Goal: Task Accomplishment & Management: Use online tool/utility

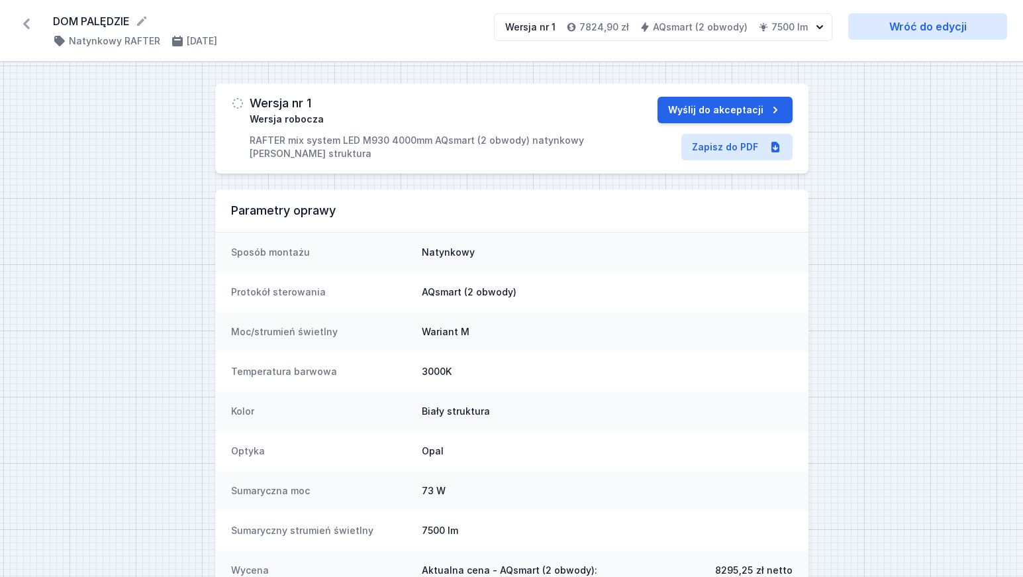
click at [26, 24] on icon at bounding box center [26, 23] width 21 height 21
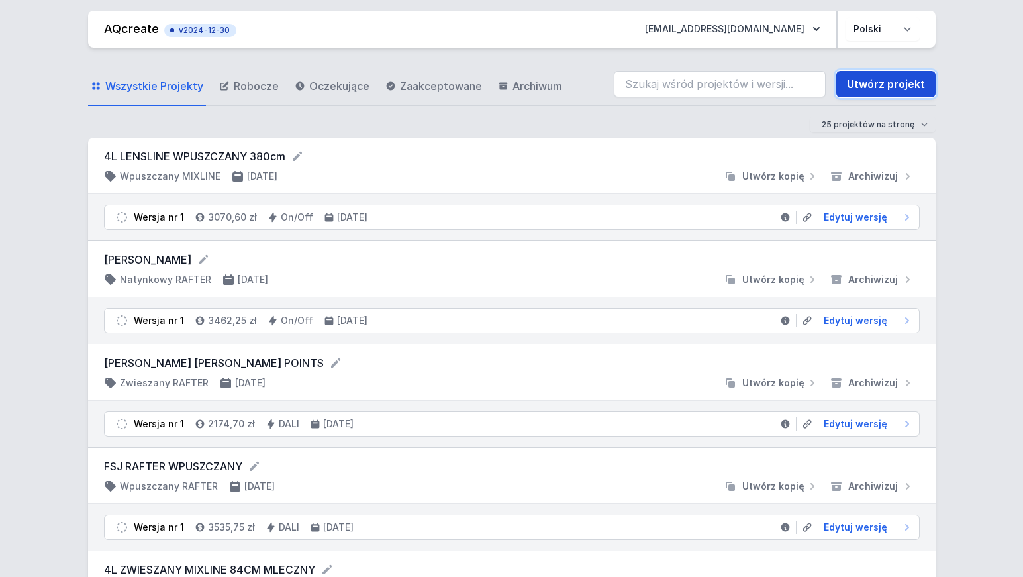
click at [895, 77] on link "Utwórz projekt" at bounding box center [885, 84] width 99 height 26
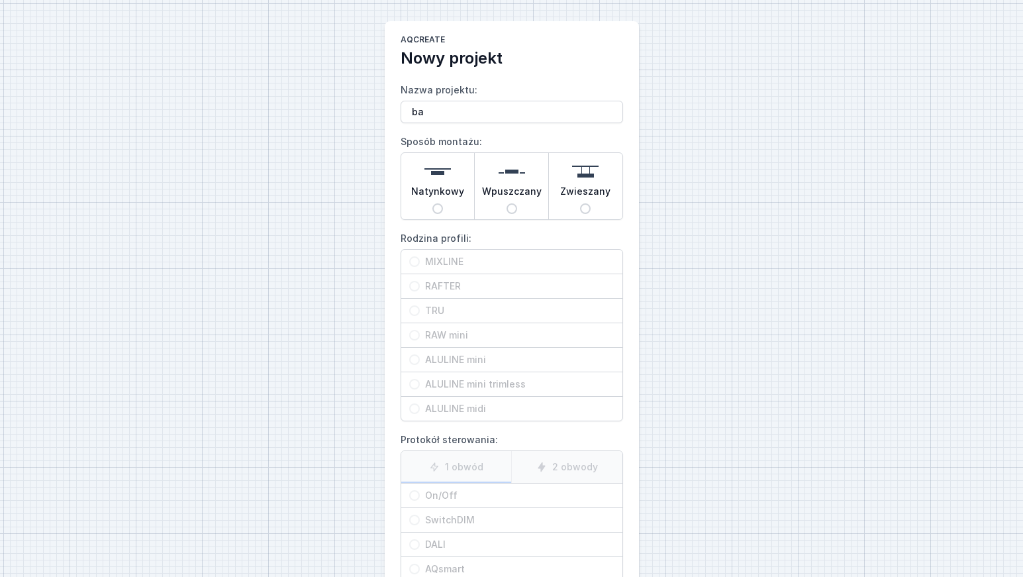
type input "b"
type input "BALANS RAFTER"
click at [438, 209] on input "Natynkowy" at bounding box center [437, 208] width 11 height 11
radio input "true"
click at [416, 286] on input "RAFTER" at bounding box center [414, 286] width 11 height 11
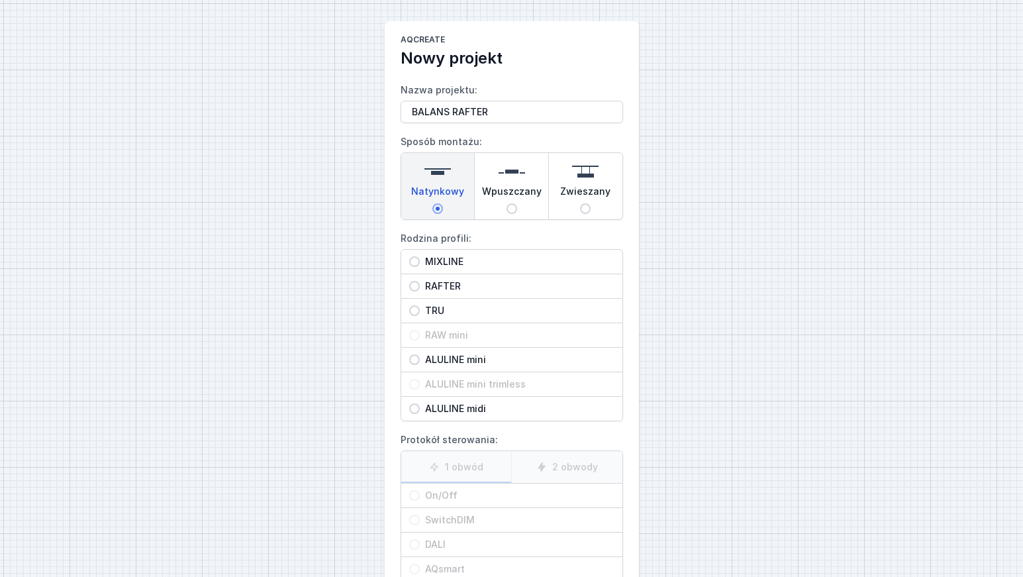
radio input "true"
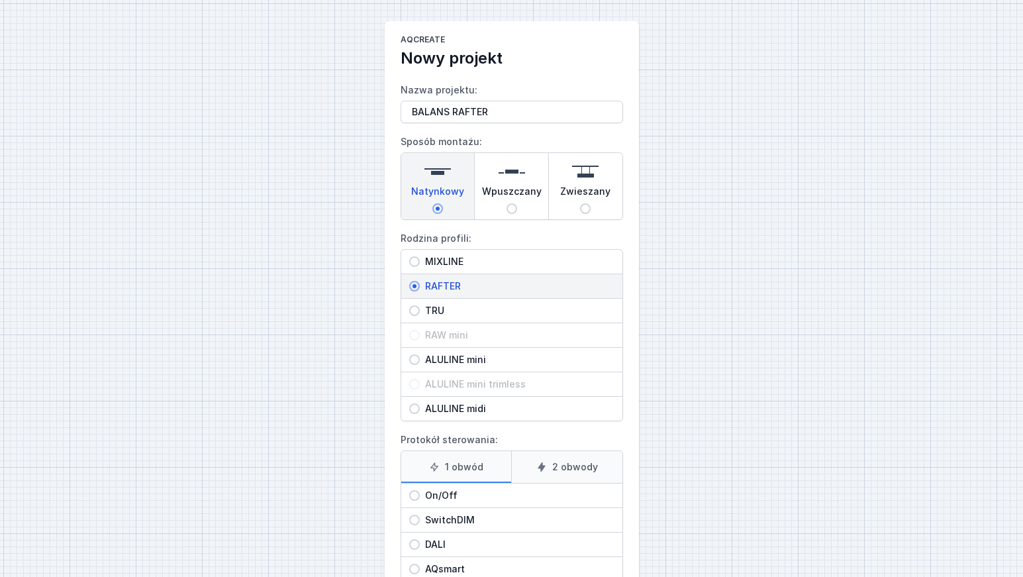
scroll to position [87, 0]
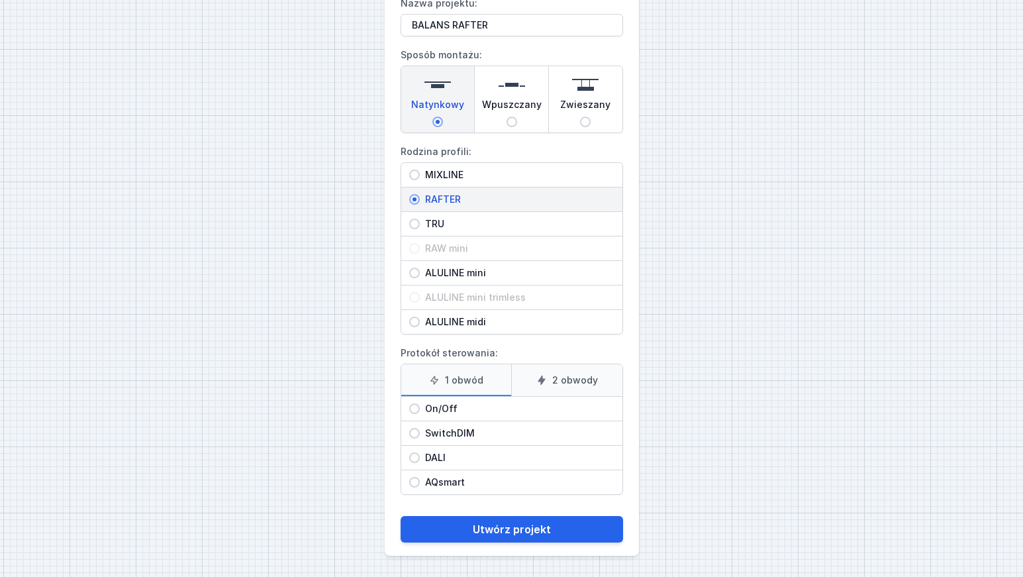
click at [414, 408] on input "On/Off" at bounding box center [414, 408] width 11 height 11
radio input "true"
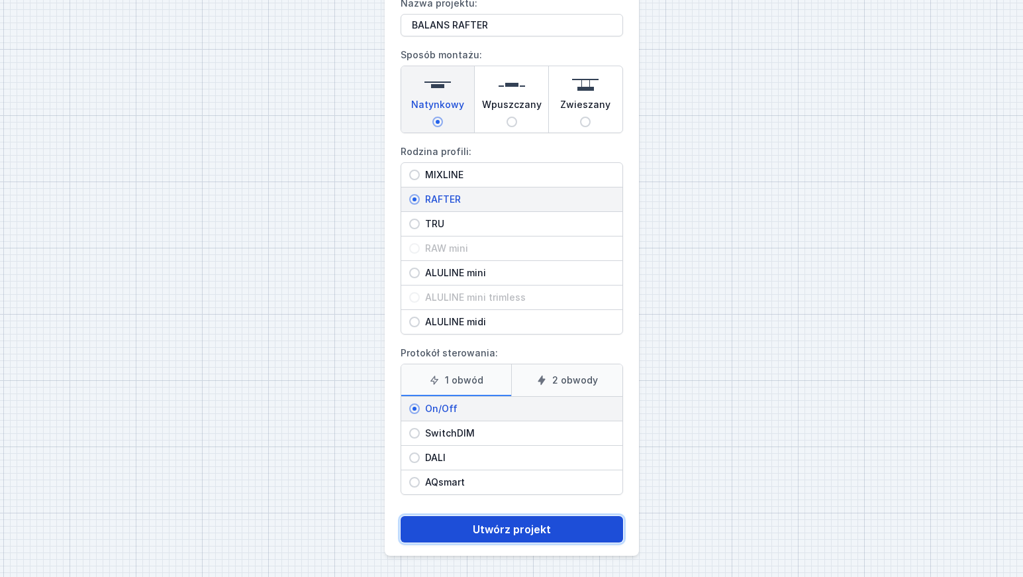
click at [530, 529] on button "Utwórz projekt" at bounding box center [511, 529] width 222 height 26
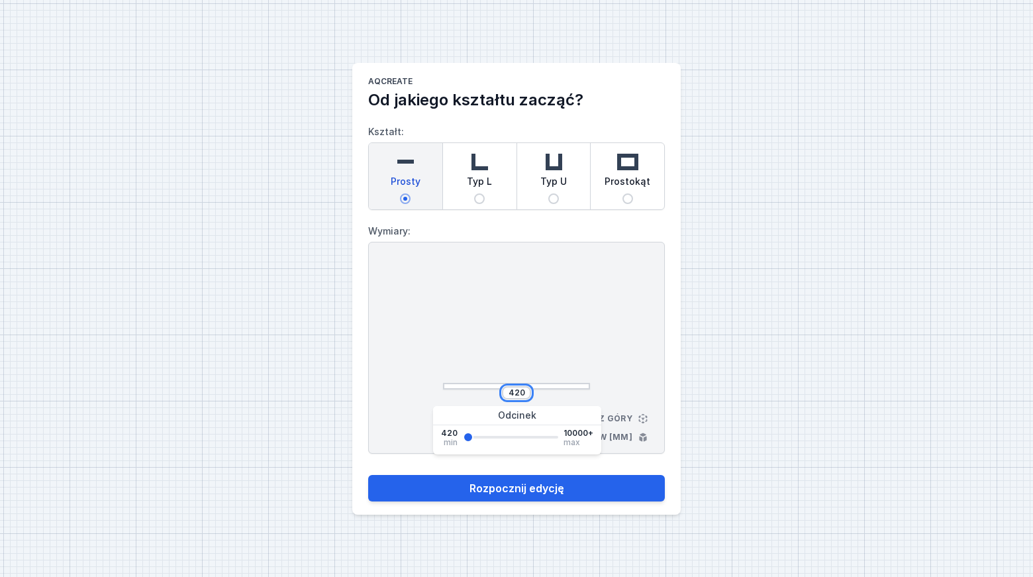
drag, startPoint x: 524, startPoint y: 393, endPoint x: 477, endPoint y: 390, distance: 47.1
click at [477, 390] on div "420" at bounding box center [516, 392] width 147 height 13
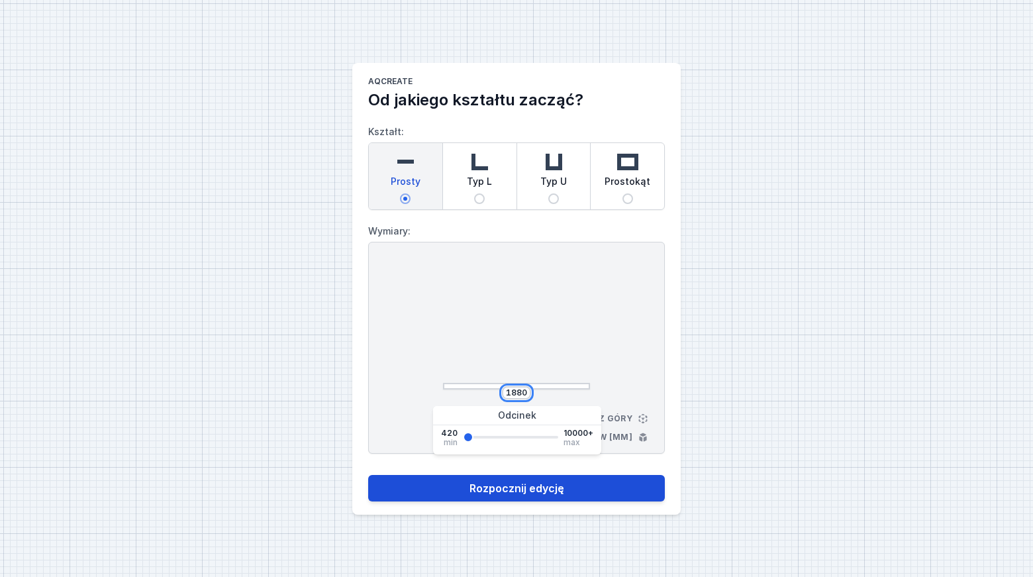
type input "1880"
click at [537, 487] on button "Rozpocznij edycję" at bounding box center [516, 488] width 297 height 26
select select "M"
select select "3000"
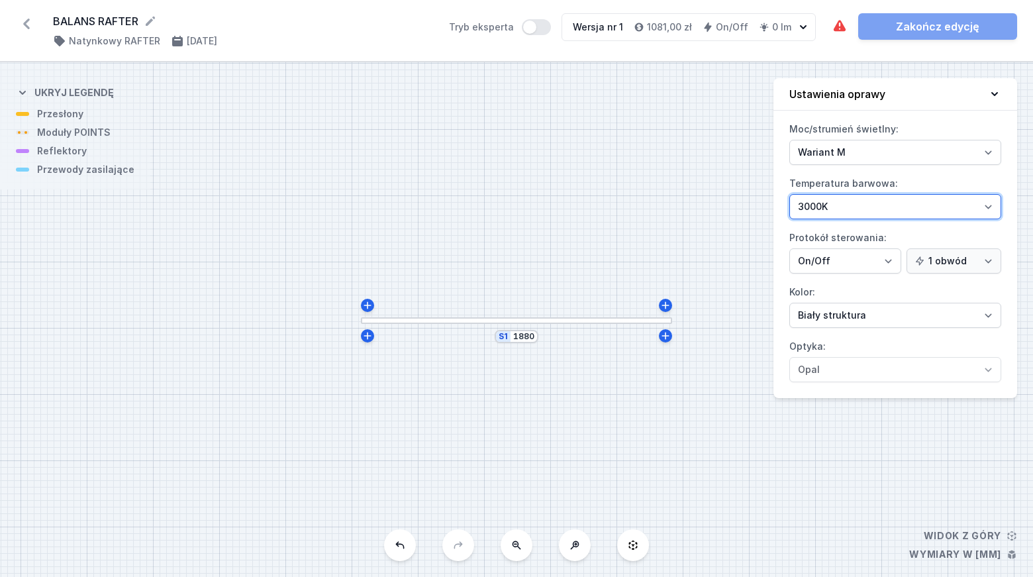
click at [835, 212] on select "2700K 3000K 4000K" at bounding box center [895, 206] width 212 height 25
click at [694, 248] on div "S1 1880" at bounding box center [516, 319] width 1033 height 514
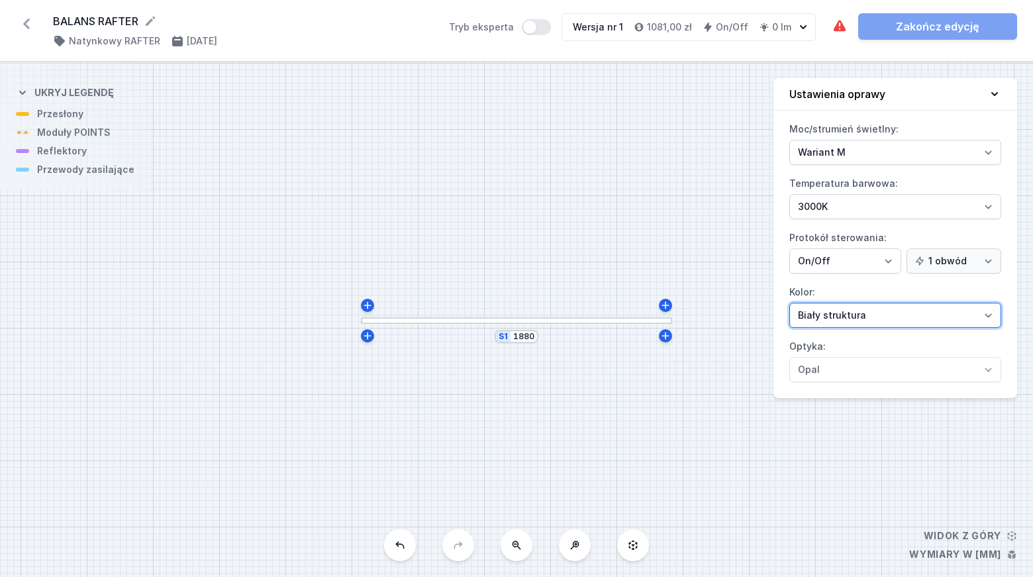
click at [847, 316] on select "[PERSON_NAME] struktura [PERSON_NAME] struktura Złoty struktura Miedziany [PERS…" at bounding box center [895, 314] width 212 height 25
select select "2"
click at [789, 302] on select "[PERSON_NAME] struktura [PERSON_NAME] struktura Złoty struktura Miedziany [PERS…" at bounding box center [895, 314] width 212 height 25
click at [723, 214] on div "S1 1880" at bounding box center [516, 319] width 1033 height 514
click at [410, 323] on div at bounding box center [516, 320] width 311 height 7
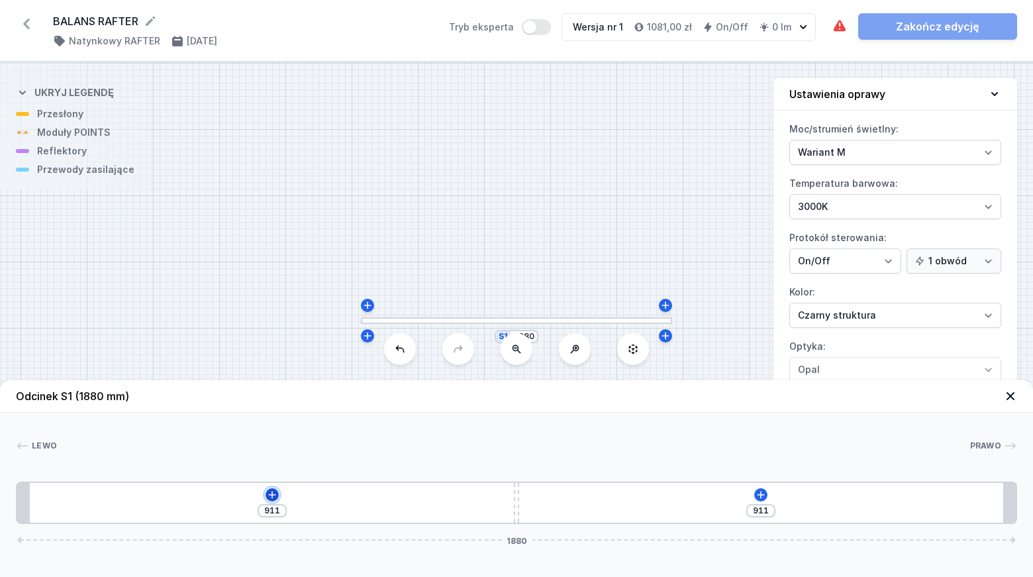
click at [272, 499] on icon at bounding box center [272, 494] width 11 height 11
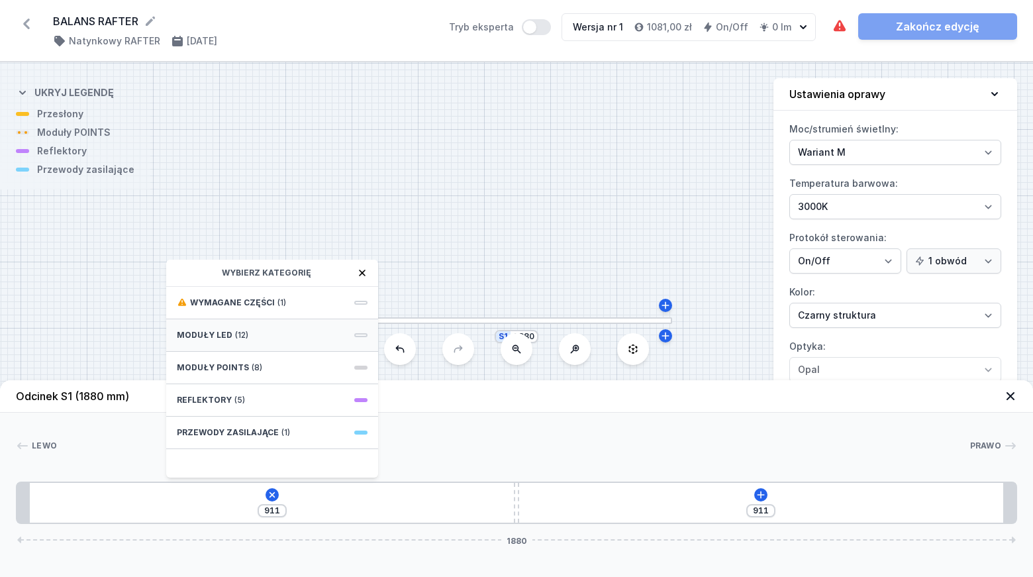
click at [228, 334] on span "Moduły LED" at bounding box center [205, 335] width 56 height 11
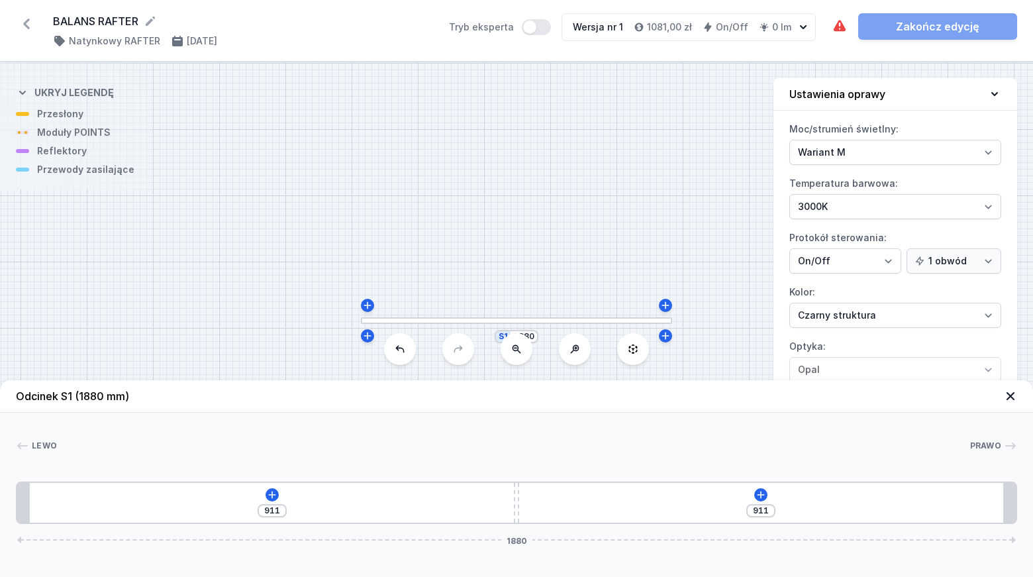
click at [459, 242] on div "S1 1880" at bounding box center [516, 319] width 1033 height 514
click at [817, 207] on select "2700K 3000K 4000K" at bounding box center [895, 206] width 212 height 25
select select "2700"
click at [789, 194] on select "2700K 3000K 4000K" at bounding box center [895, 206] width 212 height 25
click at [272, 496] on icon at bounding box center [272, 494] width 11 height 11
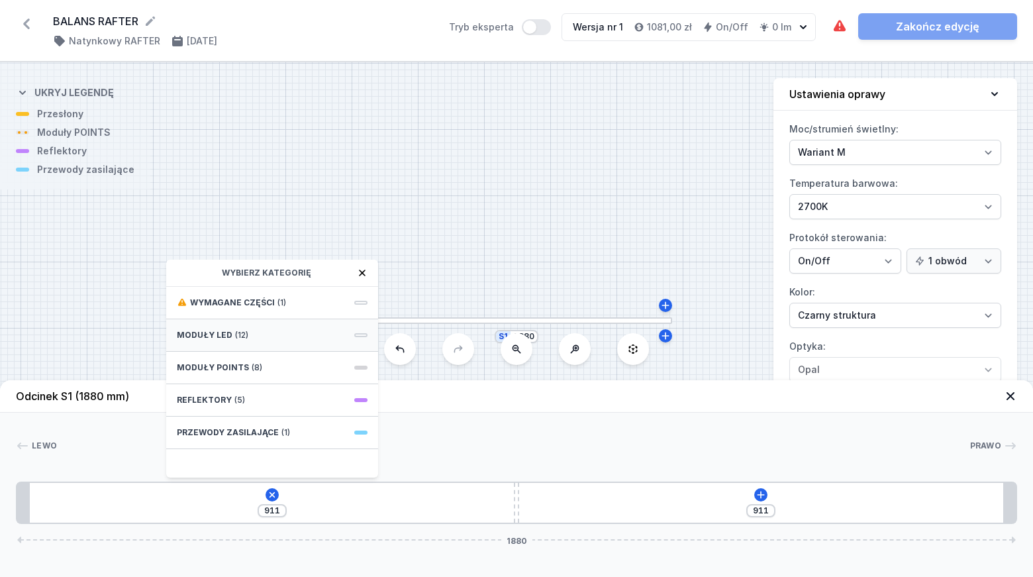
click at [228, 334] on span "Moduły LED" at bounding box center [205, 335] width 56 height 11
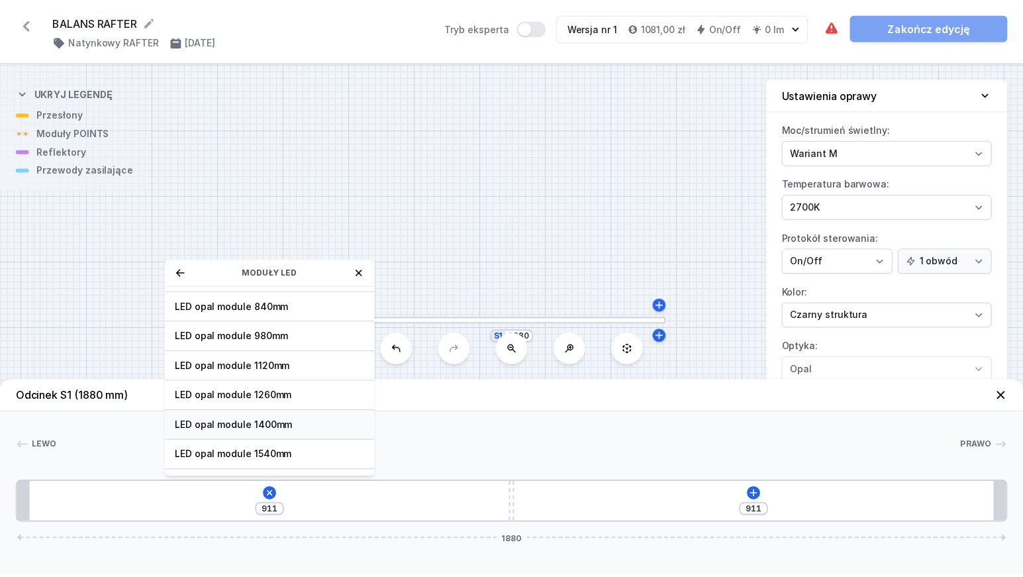
scroll to position [167, 0]
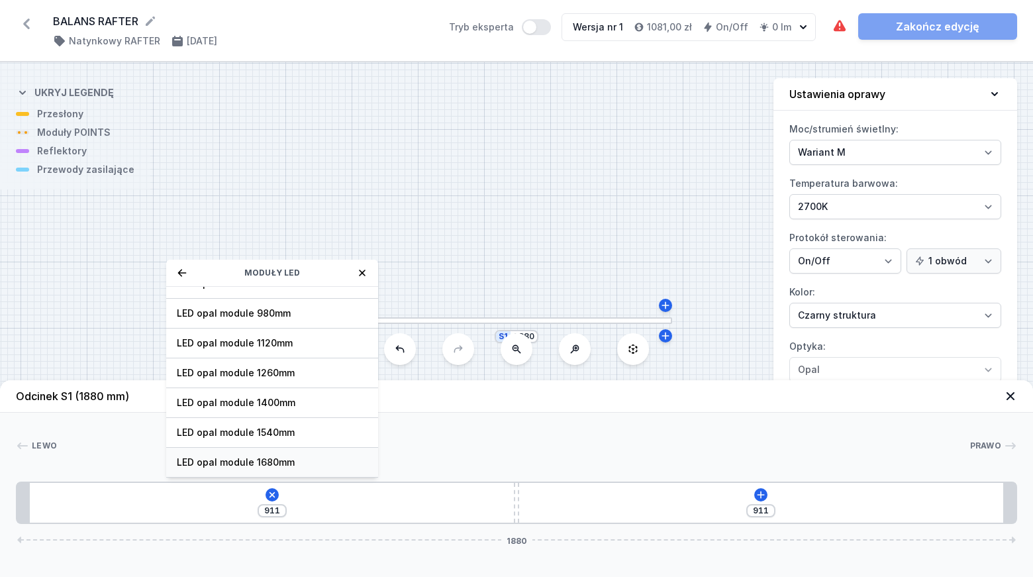
click at [282, 459] on span "LED opal module 1680mm" at bounding box center [272, 461] width 191 height 13
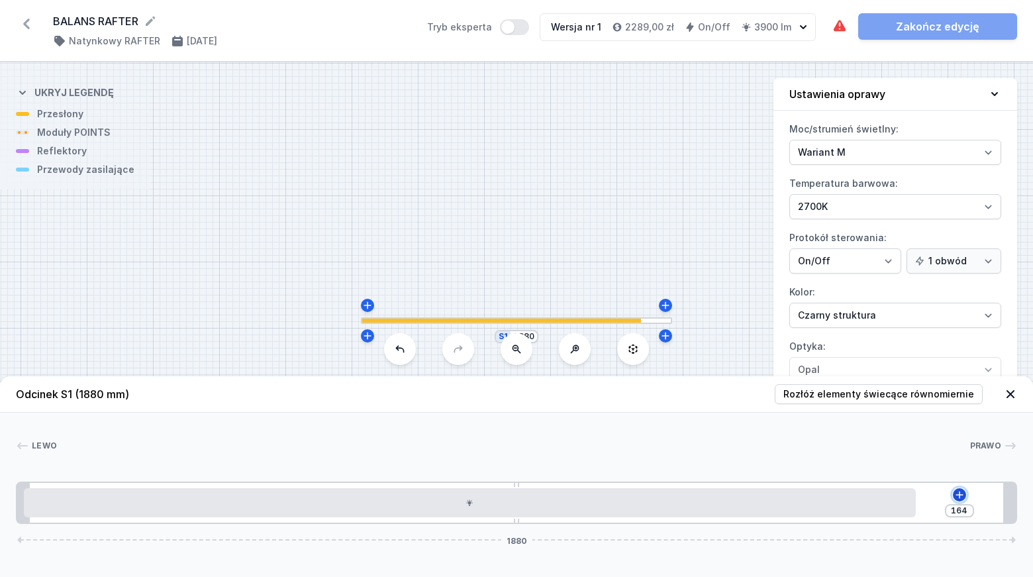
click at [959, 499] on icon at bounding box center [959, 494] width 11 height 11
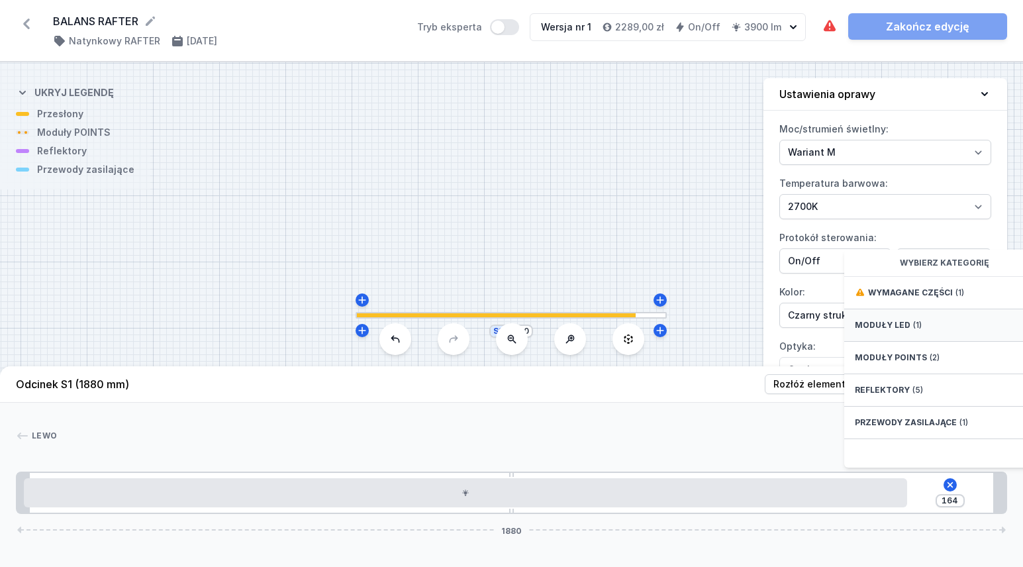
click at [898, 330] on span "Moduły LED" at bounding box center [883, 325] width 56 height 11
click at [900, 298] on span "LED opal module 140mm" at bounding box center [950, 291] width 191 height 13
type input "24"
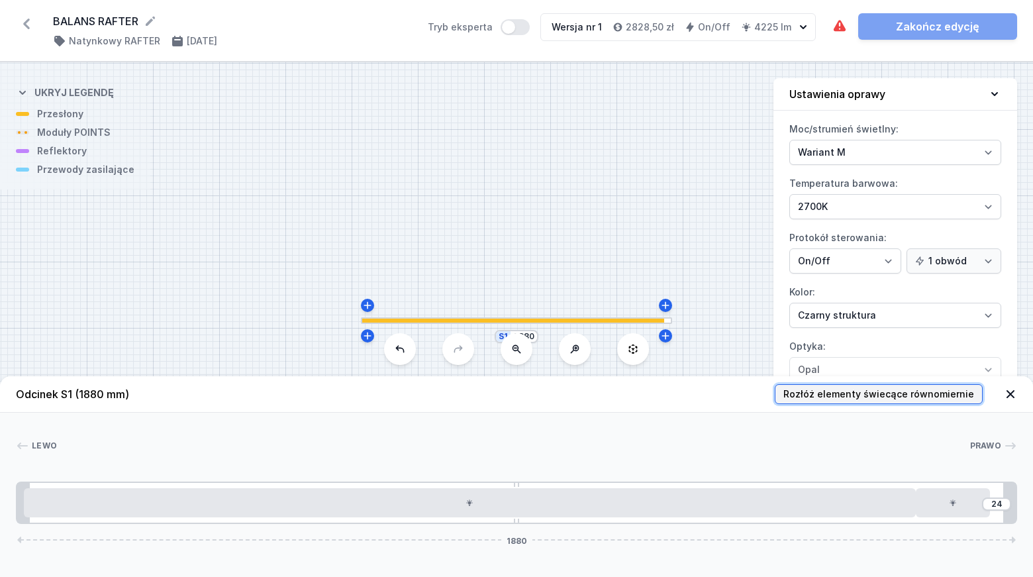
click at [918, 396] on span "Rozłóż elementy świecące równomiernie" at bounding box center [878, 393] width 191 height 13
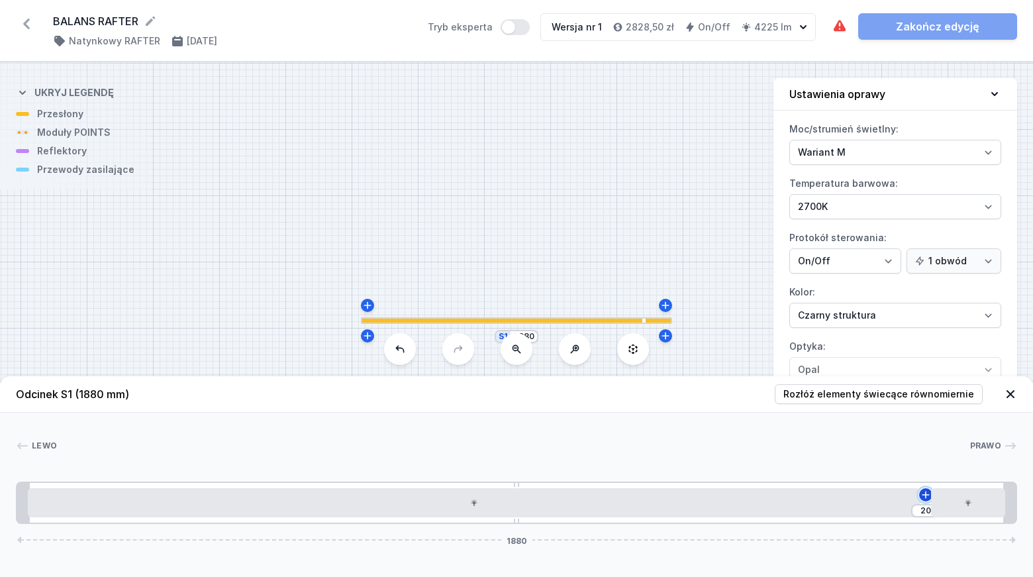
click at [925, 496] on icon at bounding box center [924, 493] width 7 height 7
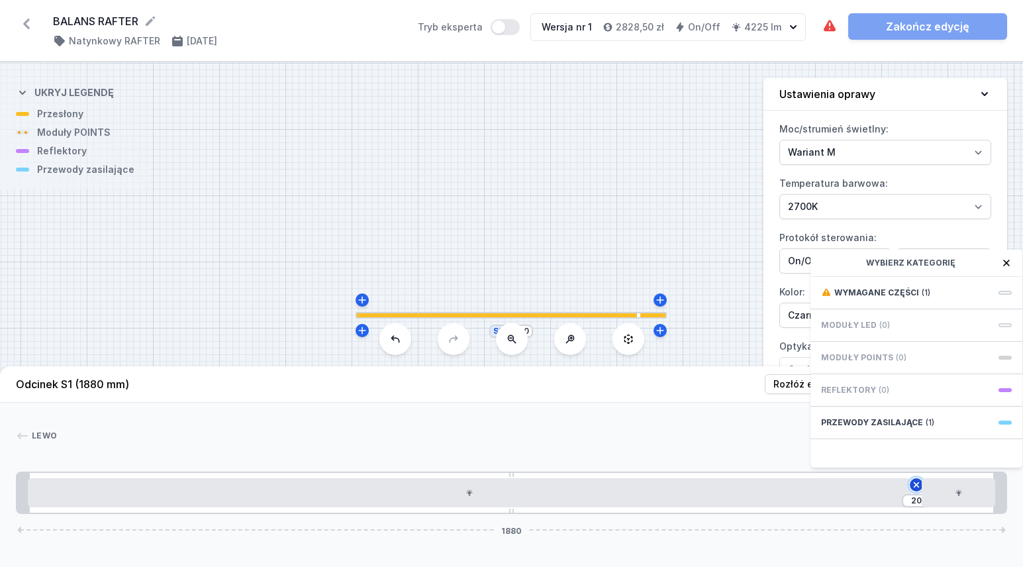
click at [915, 492] on icon at bounding box center [916, 484] width 15 height 15
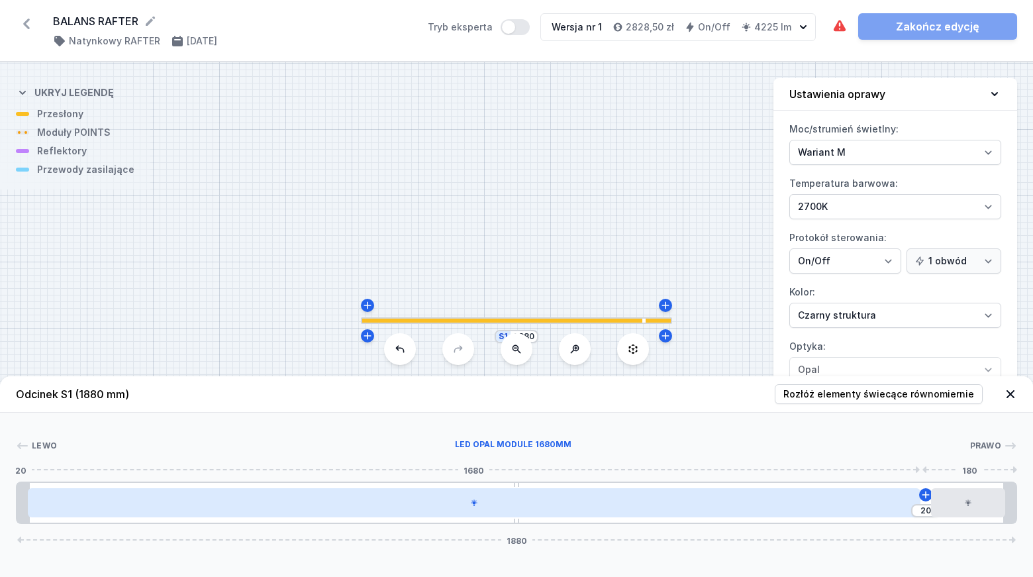
click at [287, 507] on div at bounding box center [474, 502] width 892 height 29
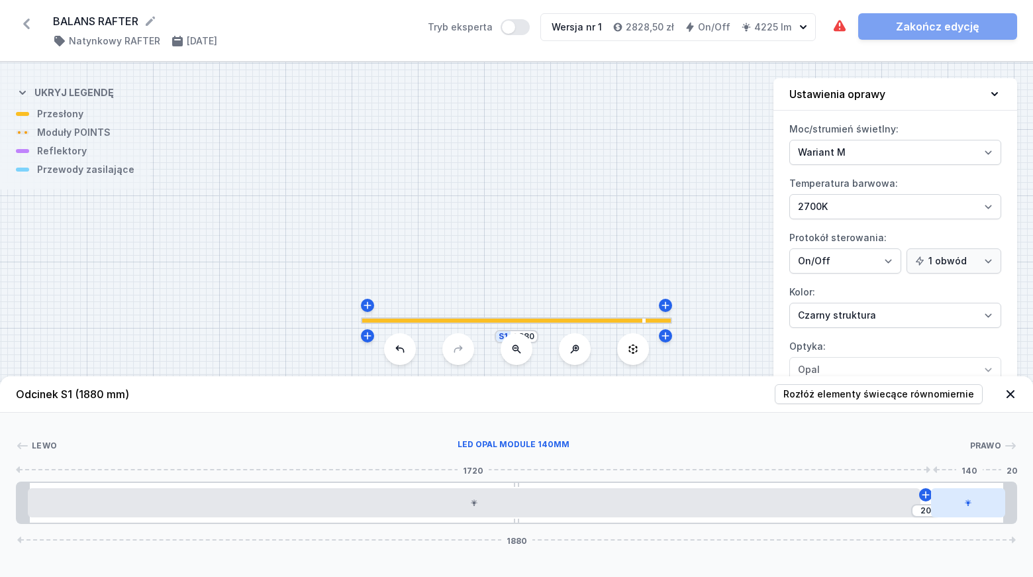
click at [964, 502] on icon at bounding box center [967, 502] width 7 height 7
click at [981, 467] on icon at bounding box center [980, 465] width 7 height 9
click at [962, 494] on icon at bounding box center [961, 493] width 7 height 7
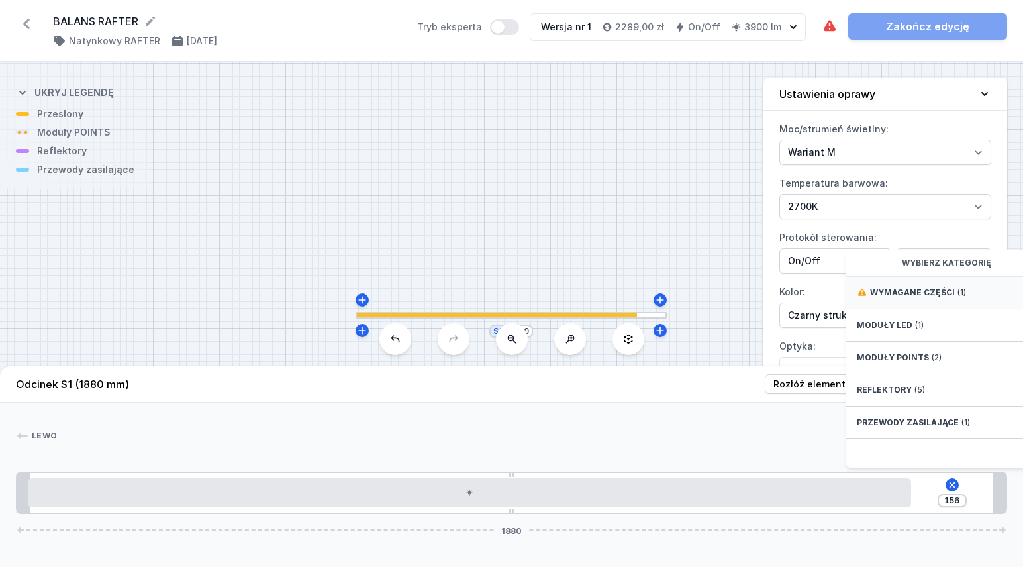
click at [900, 298] on span "Wymagane części" at bounding box center [912, 292] width 85 height 11
click at [888, 298] on span "Hole for power supply cable" at bounding box center [952, 291] width 191 height 13
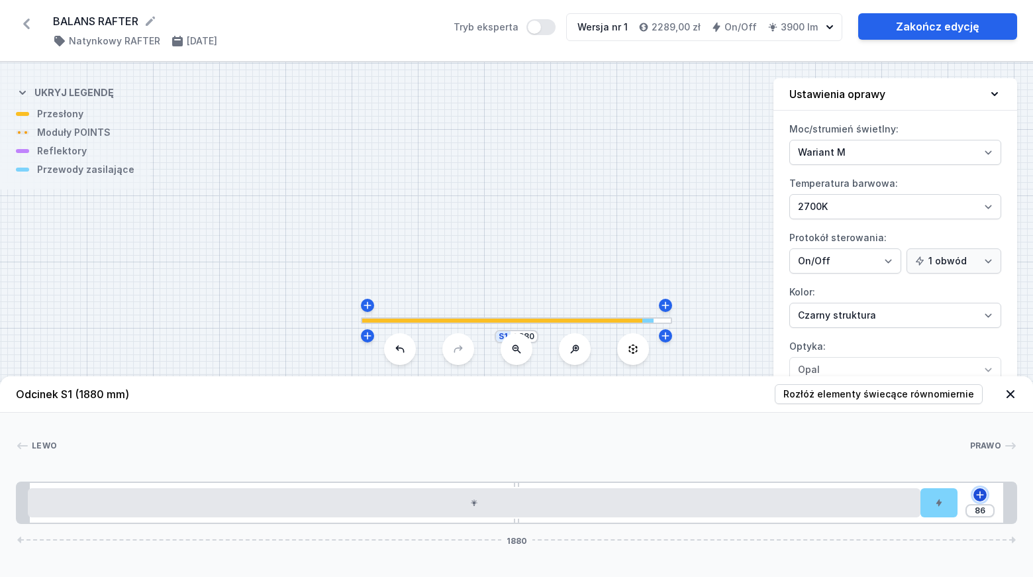
click at [982, 493] on icon at bounding box center [979, 494] width 11 height 11
drag, startPoint x: 931, startPoint y: 509, endPoint x: 875, endPoint y: 508, distance: 55.6
click at [875, 508] on div at bounding box center [865, 502] width 37 height 29
click at [961, 498] on icon at bounding box center [961, 494] width 11 height 11
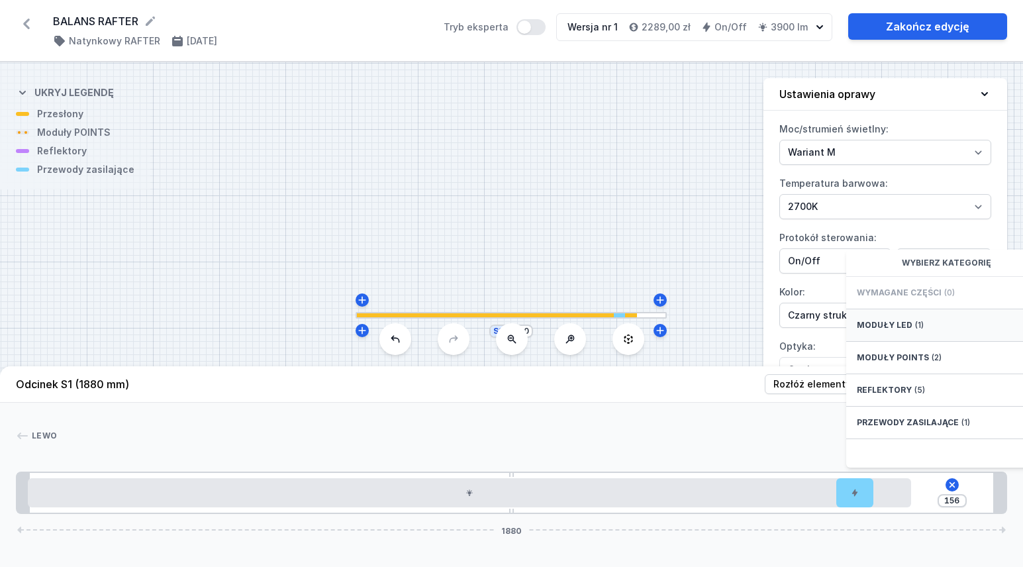
click at [879, 330] on span "Moduły LED" at bounding box center [885, 325] width 56 height 11
click at [886, 298] on span "LED opal module 140mm" at bounding box center [952, 291] width 191 height 13
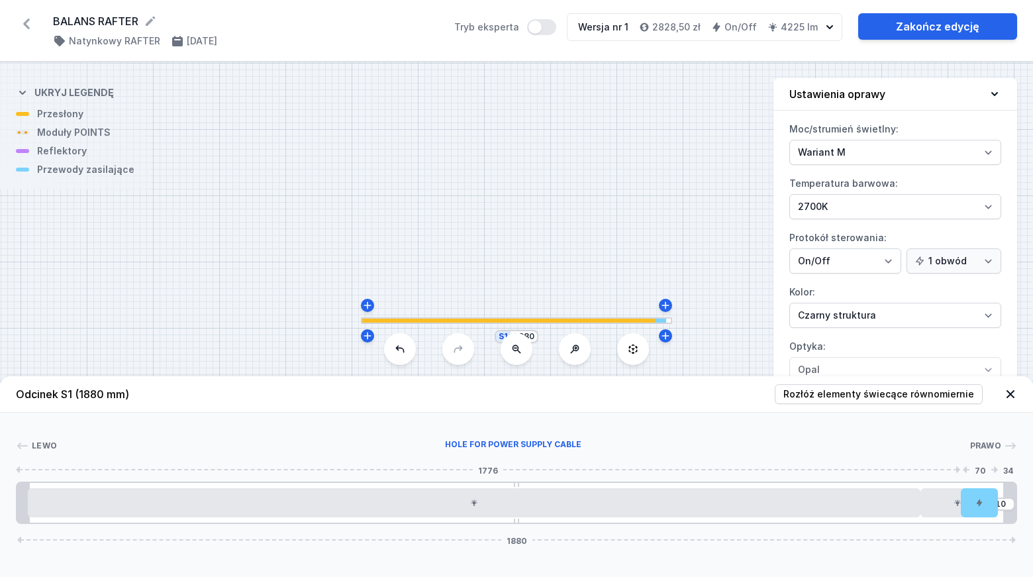
drag, startPoint x: 866, startPoint y: 507, endPoint x: 983, endPoint y: 504, distance: 117.2
click at [947, 502] on div at bounding box center [957, 502] width 74 height 29
drag, startPoint x: 943, startPoint y: 507, endPoint x: 967, endPoint y: 506, distance: 23.8
click at [967, 506] on div "10 1880" at bounding box center [516, 502] width 1001 height 42
drag, startPoint x: 982, startPoint y: 501, endPoint x: 957, endPoint y: 501, distance: 24.5
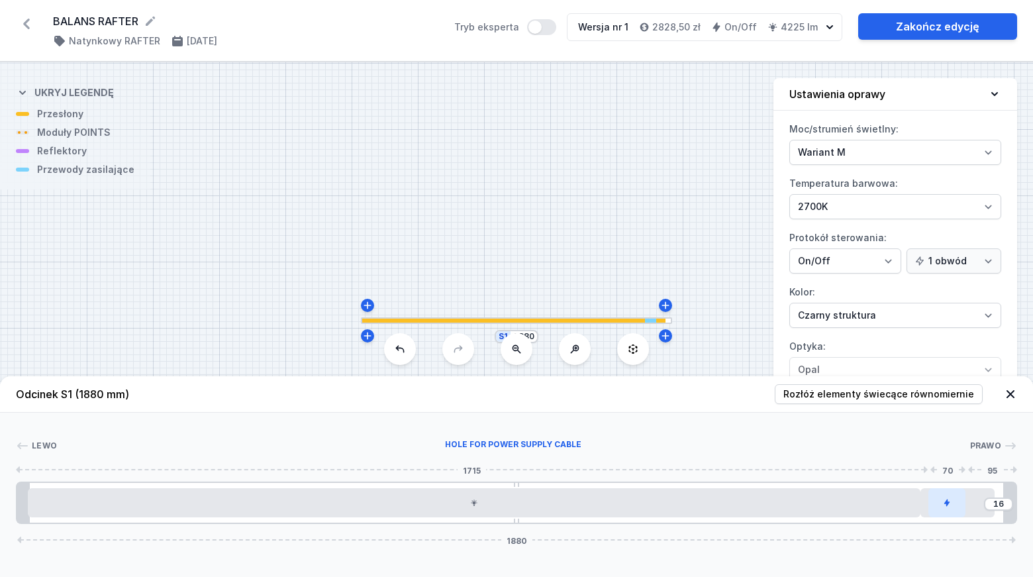
click at [957, 501] on div at bounding box center [946, 502] width 37 height 29
click at [980, 504] on div at bounding box center [957, 502] width 74 height 29
drag, startPoint x: 1003, startPoint y: 504, endPoint x: 985, endPoint y: 503, distance: 17.9
click at [986, 503] on div "16" at bounding box center [998, 503] width 29 height 13
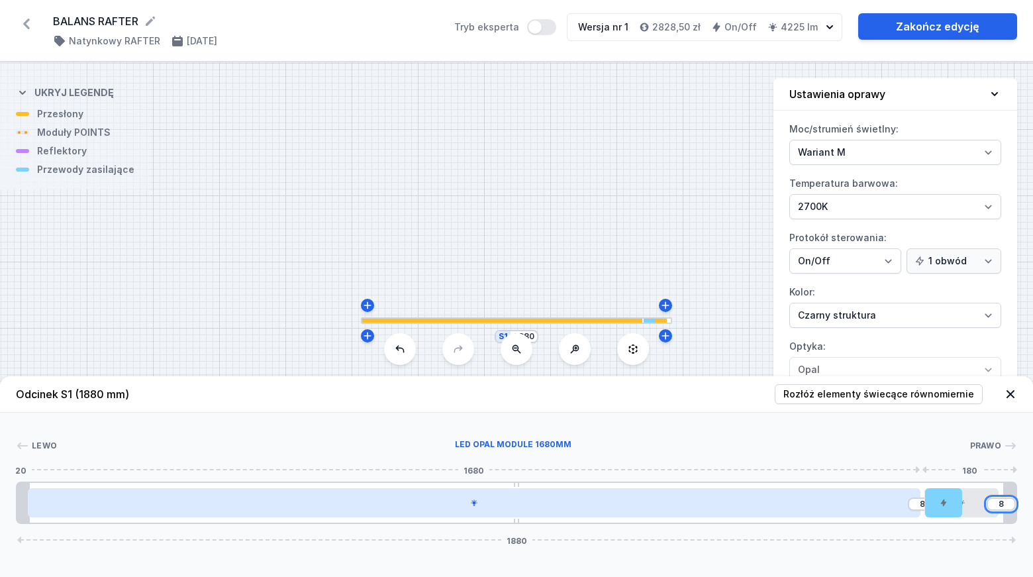
type input "8"
type input "16"
drag, startPoint x: 151, startPoint y: 502, endPoint x: 162, endPoint y: 502, distance: 10.6
click at [162, 502] on div at bounding box center [470, 502] width 892 height 29
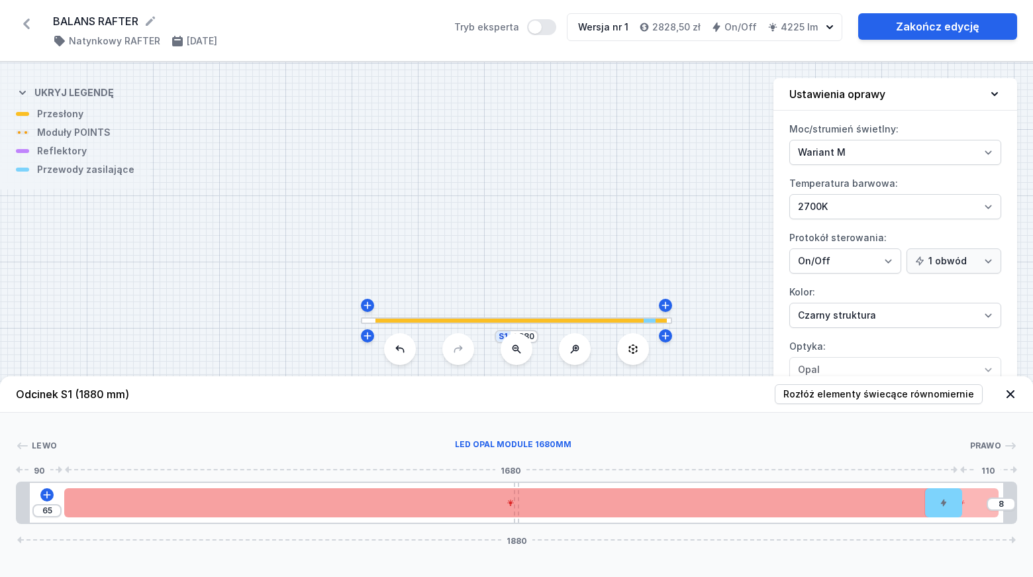
drag, startPoint x: 128, startPoint y: 502, endPoint x: 160, endPoint y: 507, distance: 31.5
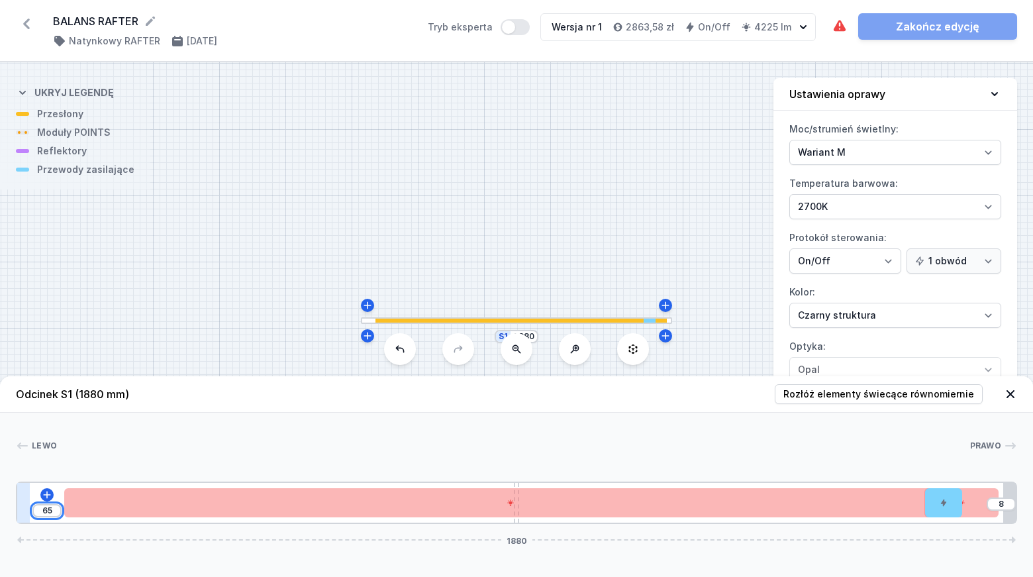
drag, startPoint x: 52, startPoint y: 509, endPoint x: 28, endPoint y: 508, distance: 23.9
click at [28, 508] on div "65 8 1880" at bounding box center [516, 502] width 1001 height 42
type input "8"
click at [577, 447] on div at bounding box center [513, 445] width 912 height 13
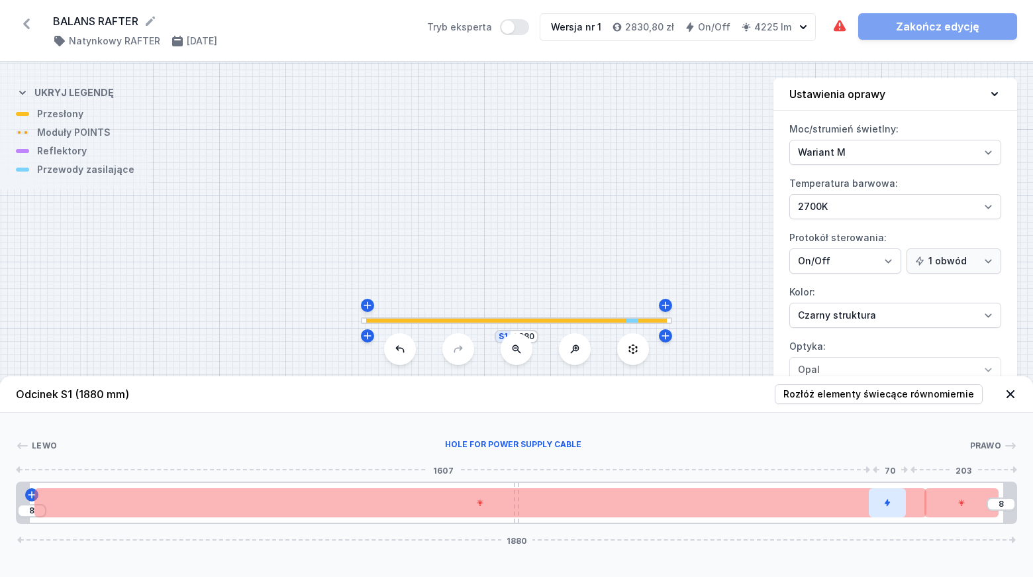
drag, startPoint x: 948, startPoint y: 510, endPoint x: 897, endPoint y: 507, distance: 51.0
click at [897, 507] on div at bounding box center [886, 502] width 37 height 29
type input "4"
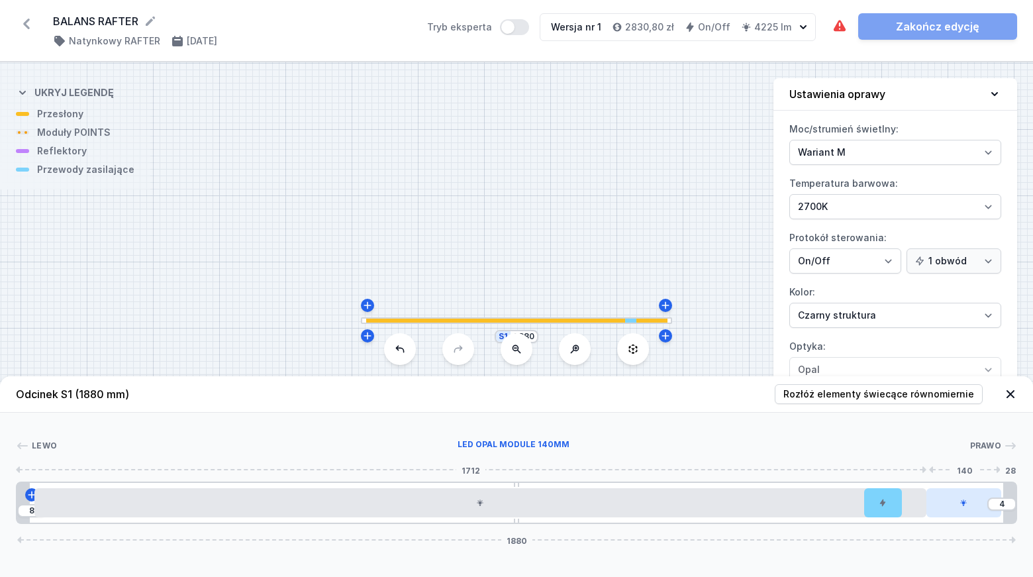
click at [955, 504] on div at bounding box center [963, 502] width 74 height 29
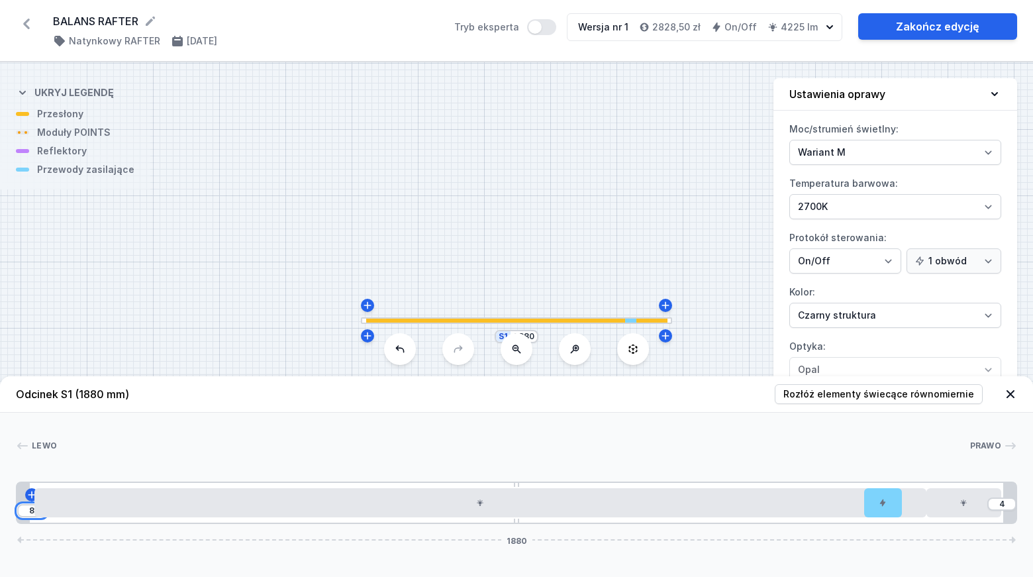
click at [32, 510] on input "8" at bounding box center [31, 510] width 21 height 11
type input "6"
click at [1000, 504] on input "4" at bounding box center [1001, 503] width 21 height 11
type input "6"
click at [824, 441] on div at bounding box center [513, 445] width 912 height 13
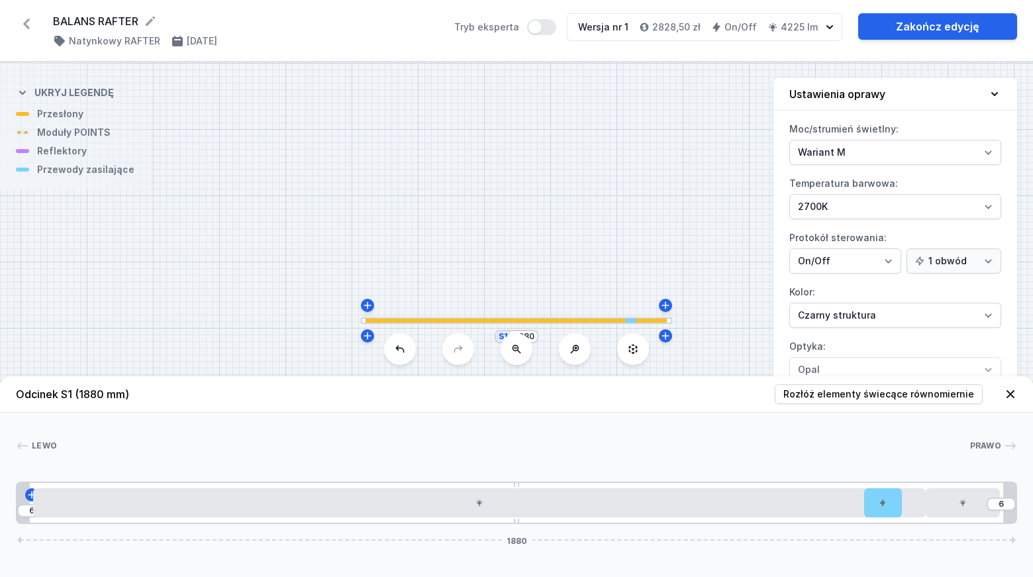
click at [497, 432] on div "[PERSON_NAME] 1 2 3 4 5 1 [DATE] 935 10 650 70 1680 140 30 24 1832 24 1880" at bounding box center [516, 467] width 1033 height 111
click at [919, 25] on link "Zakończ edycję" at bounding box center [937, 26] width 159 height 26
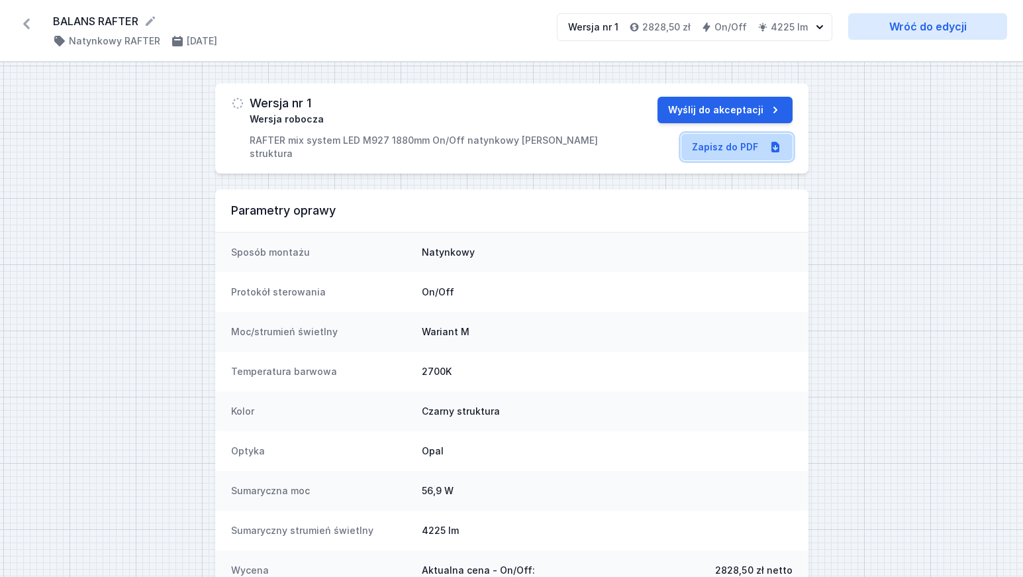
click at [738, 150] on link "Zapisz do PDF" at bounding box center [736, 147] width 111 height 26
